Goal: Task Accomplishment & Management: Complete application form

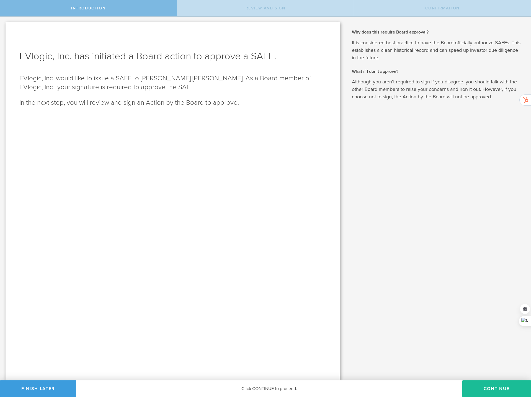
click at [476, 384] on button "Continue" at bounding box center [497, 388] width 69 height 17
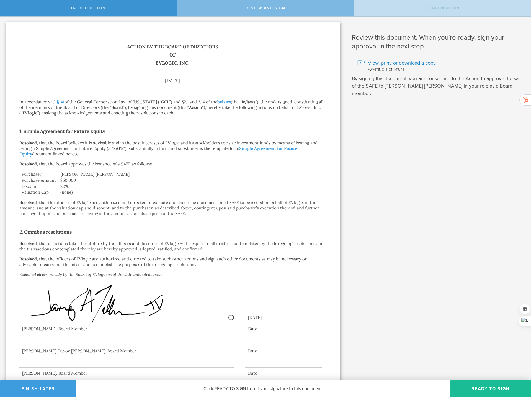
click at [487, 388] on button "Ready to Sign" at bounding box center [490, 388] width 81 height 17
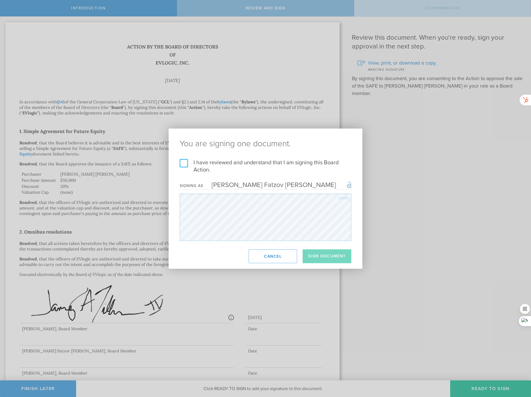
click at [183, 163] on label "I have reviewed and understand that I am signing this Board Action." at bounding box center [266, 166] width 172 height 14
click at [0, 0] on input "I have reviewed and understand that I am signing this Board Action." at bounding box center [0, 0] width 0 height 0
click at [336, 256] on button "Sign Document" at bounding box center [327, 256] width 49 height 14
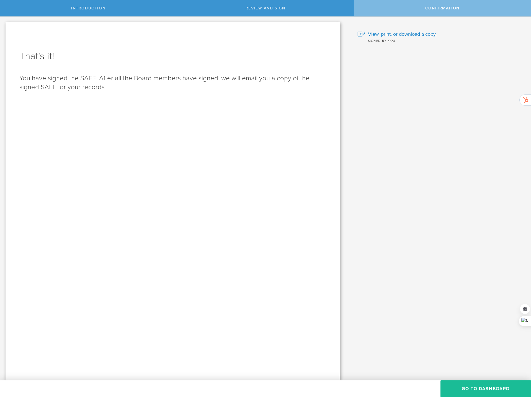
click at [471, 388] on button "Go to Dashboard" at bounding box center [486, 388] width 91 height 17
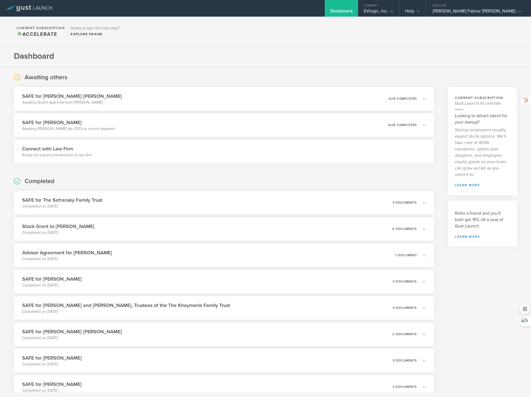
click at [254, 50] on section "Dashboard" at bounding box center [265, 56] width 531 height 22
